Goal: Entertainment & Leisure: Consume media (video, audio)

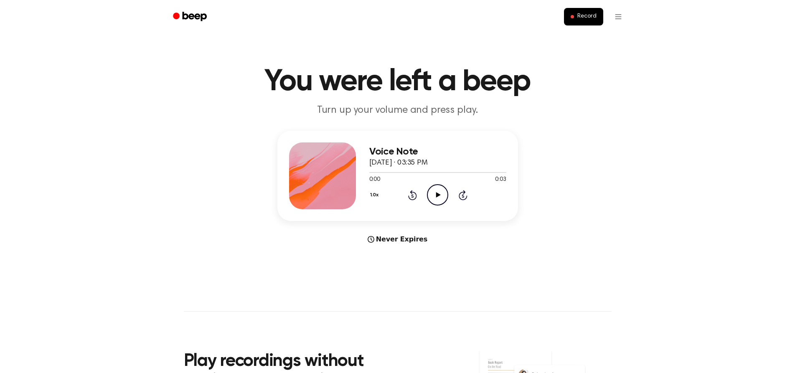
click at [436, 195] on icon "Play Audio" at bounding box center [437, 194] width 21 height 21
drag, startPoint x: 441, startPoint y: 172, endPoint x: 428, endPoint y: 180, distance: 15.5
click at [423, 180] on div "0:02 0:03 Your browser does not support the [object Object] element." at bounding box center [437, 176] width 137 height 15
click at [435, 198] on icon "Play Audio" at bounding box center [437, 194] width 21 height 21
click at [423, 195] on div "1.0x Rewind 5 seconds Play Audio Skip 5 seconds" at bounding box center [437, 194] width 137 height 21
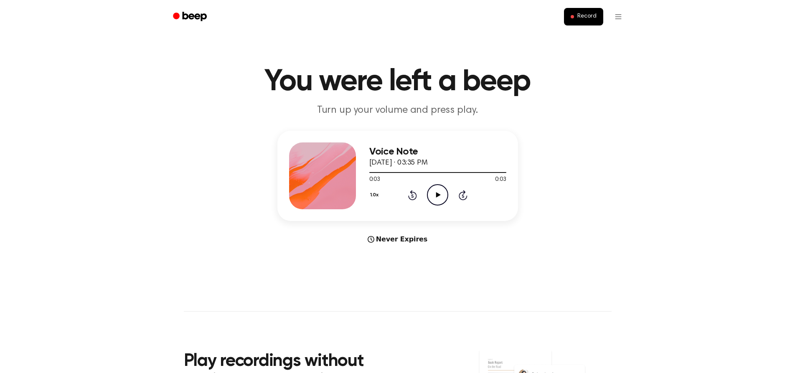
click at [428, 191] on circle at bounding box center [437, 195] width 20 height 20
click at [444, 186] on icon "Play Audio" at bounding box center [437, 194] width 21 height 21
click at [431, 191] on icon "Pause Audio" at bounding box center [437, 194] width 21 height 21
click at [431, 191] on icon "Play Audio" at bounding box center [437, 194] width 21 height 21
